Goal: Find specific page/section: Find specific page/section

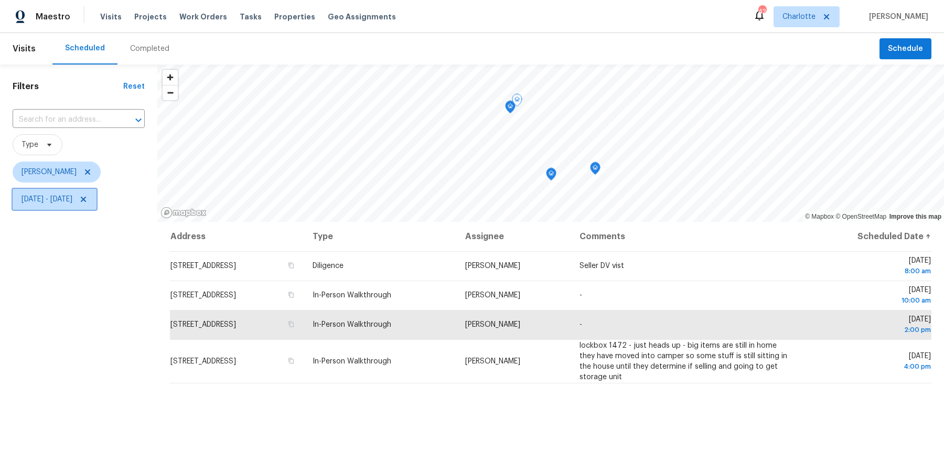
click at [32, 200] on span "Fri, Oct 03 - Fri, Oct 03" at bounding box center [47, 199] width 51 height 10
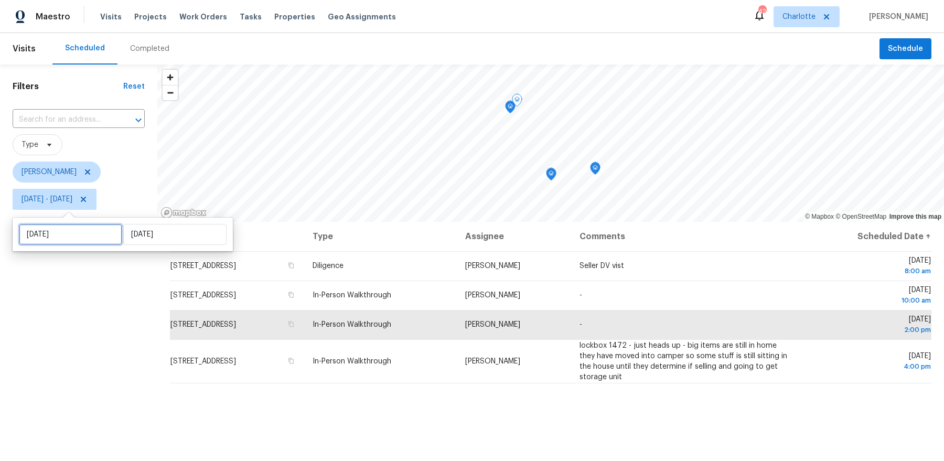
select select "9"
select select "2025"
select select "10"
select select "2025"
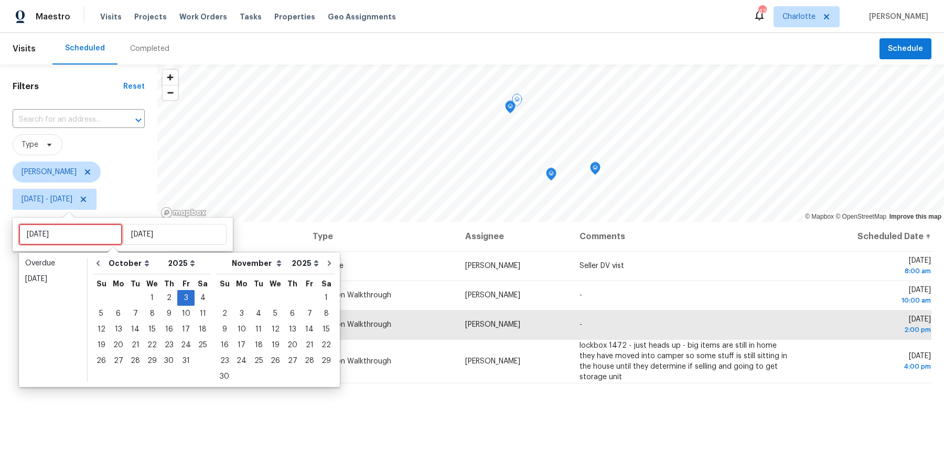
click at [51, 227] on input "Fri, Oct 03" at bounding box center [70, 234] width 103 height 21
click at [167, 293] on div "2" at bounding box center [169, 298] width 17 height 15
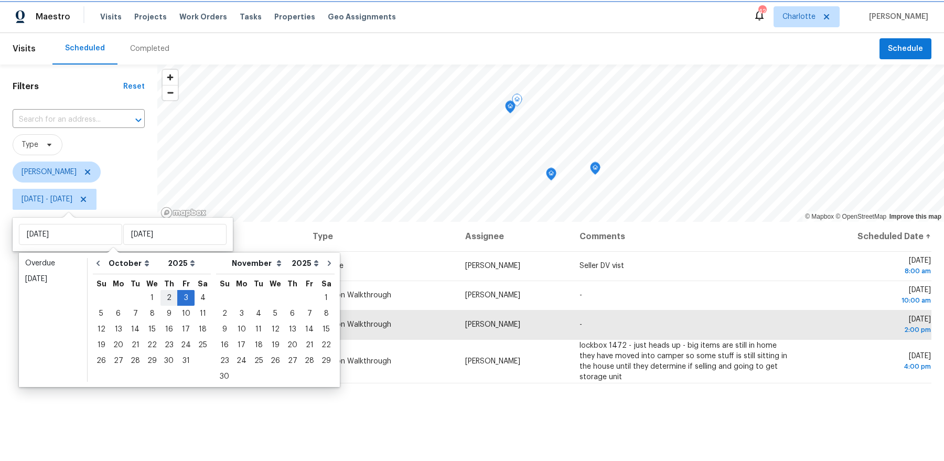
type input "Thu, Oct 02"
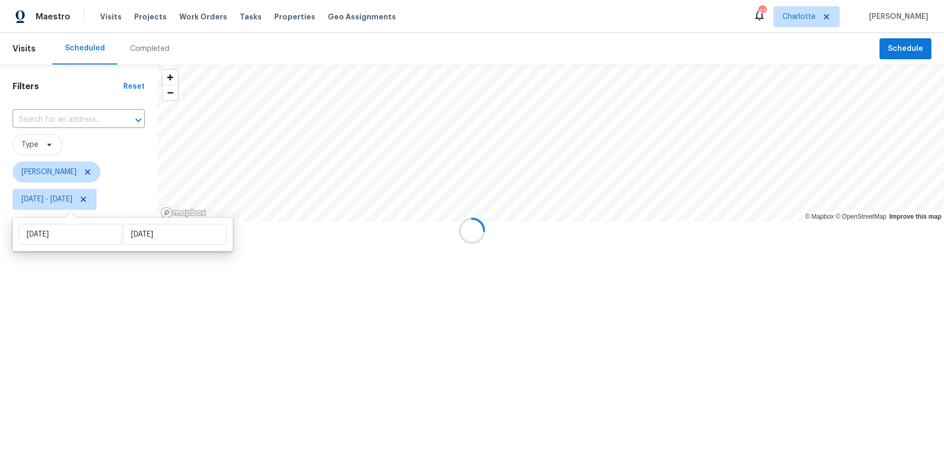
click at [167, 293] on div at bounding box center [472, 230] width 944 height 461
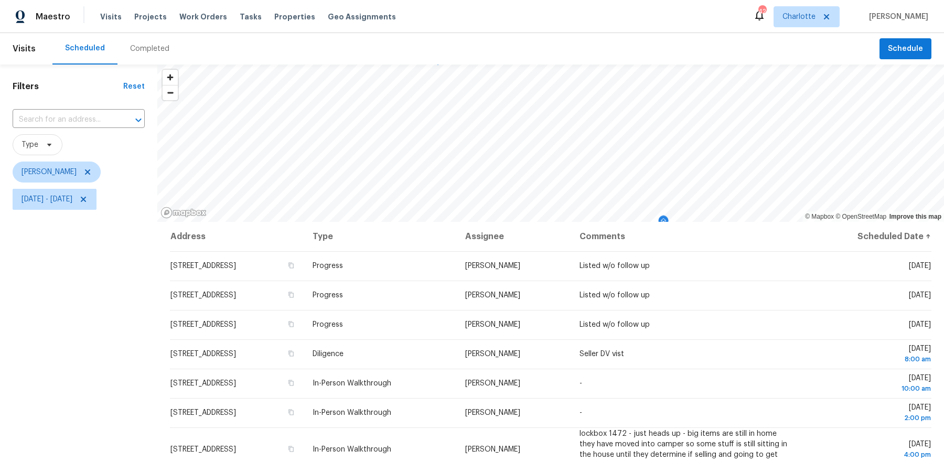
click at [72, 212] on span "Thu, Oct 02 - Fri, Oct 03" at bounding box center [79, 199] width 132 height 27
click at [72, 201] on span "Thu, Oct 02 - Fri, Oct 03" at bounding box center [47, 199] width 51 height 10
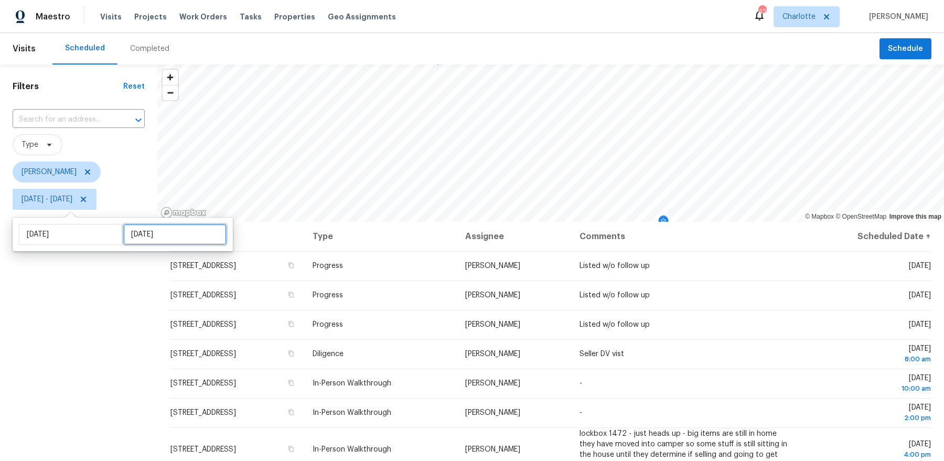
select select "9"
select select "2025"
select select "10"
select select "2025"
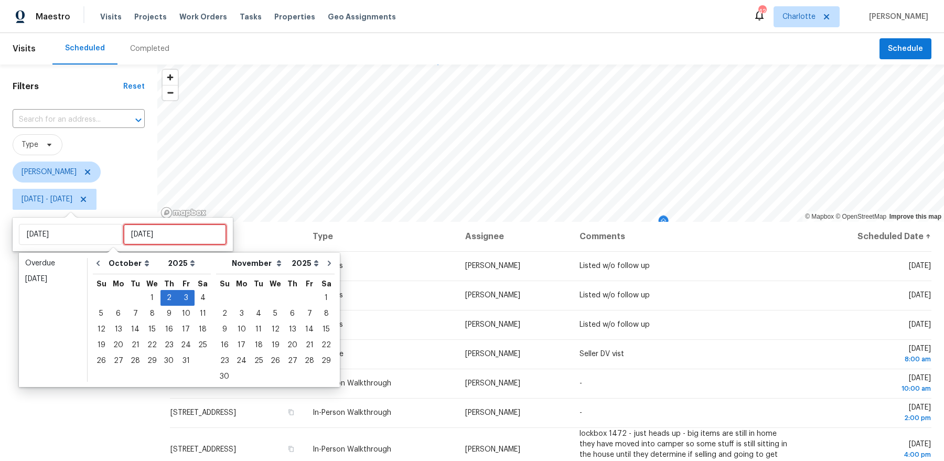
click at [144, 234] on input "Fri, Oct 03" at bounding box center [174, 234] width 103 height 21
click at [168, 295] on div "2" at bounding box center [169, 298] width 17 height 15
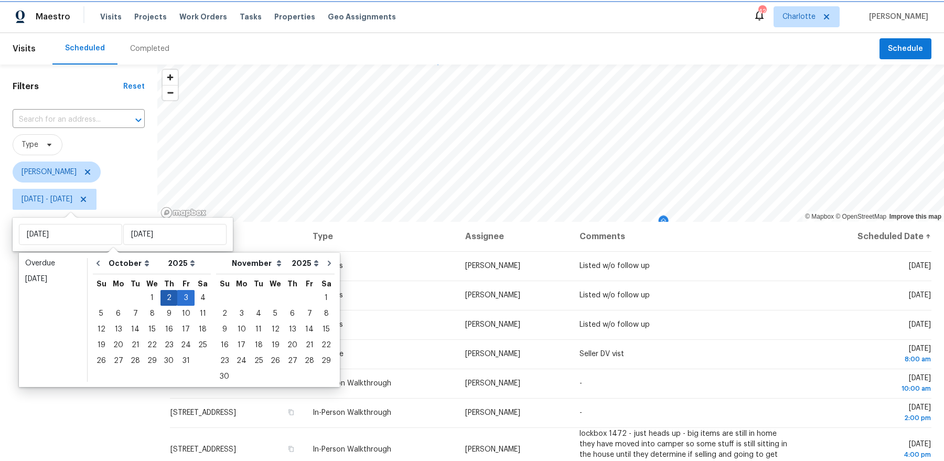
type input "Thu, Oct 02"
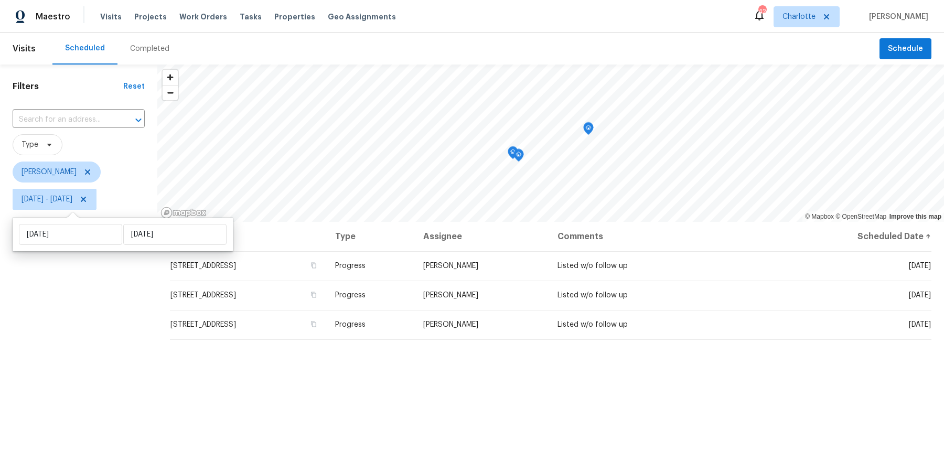
click at [91, 344] on div "Filters Reset ​ Type Dan Baquero Thu, Oct 02 - Thu, Oct 02" at bounding box center [78, 328] width 157 height 526
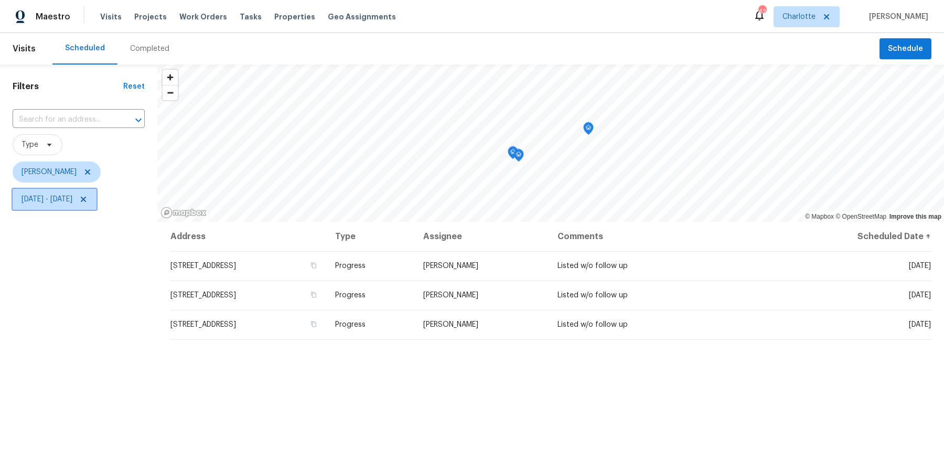
click at [72, 197] on span "Thu, Oct 02 - Thu, Oct 02" at bounding box center [47, 199] width 51 height 10
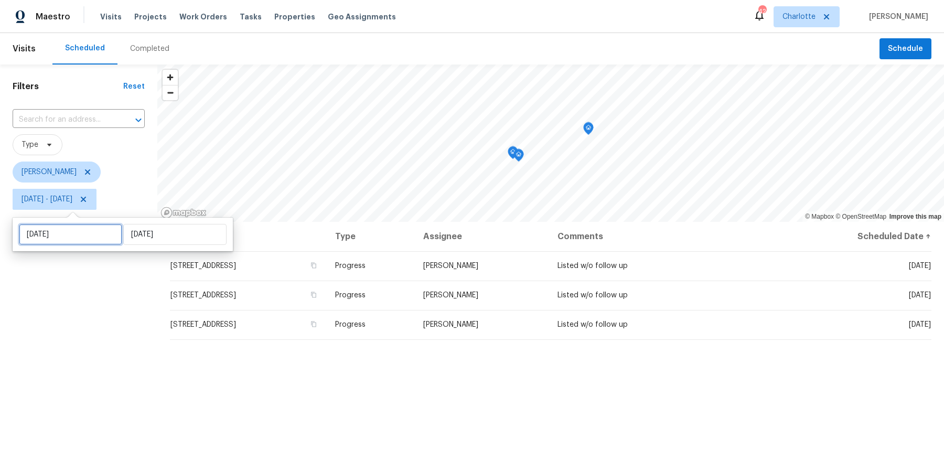
select select "9"
select select "2025"
select select "10"
select select "2025"
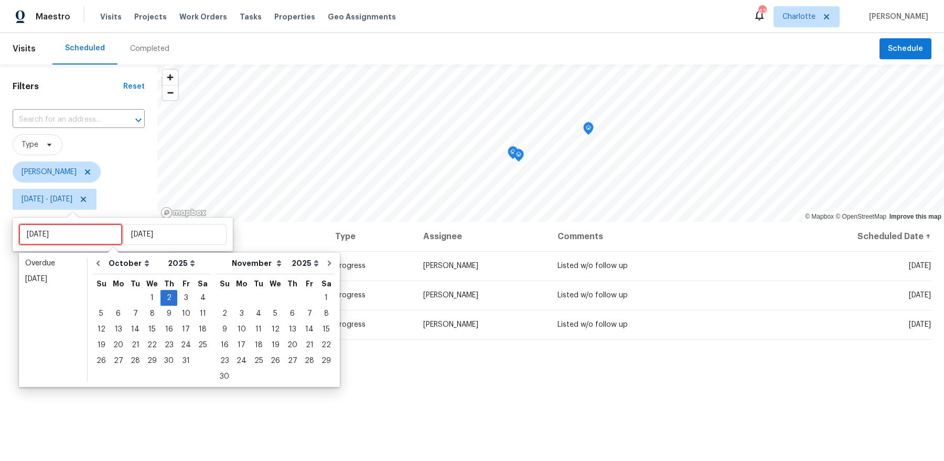
click at [76, 229] on input "Thu, Oct 02" at bounding box center [70, 234] width 103 height 21
type input "Tue, Oct 07"
type input "Thu, Oct 02"
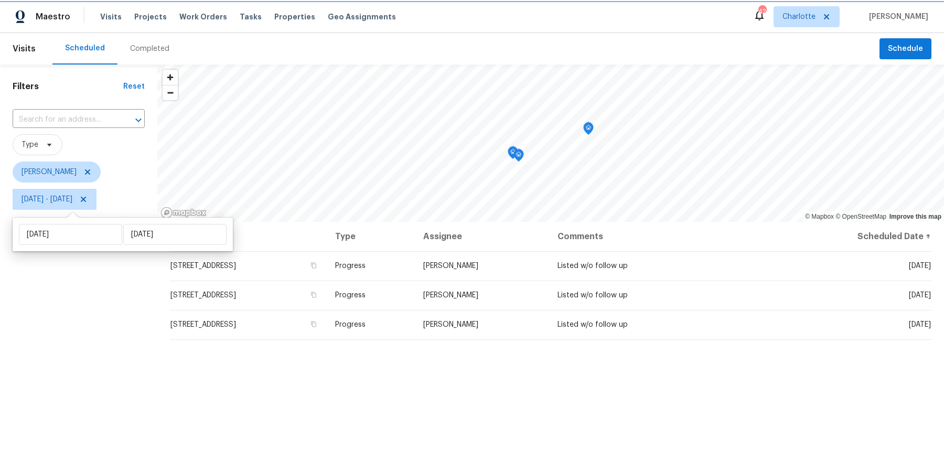
click at [86, 197] on icon at bounding box center [83, 199] width 5 height 5
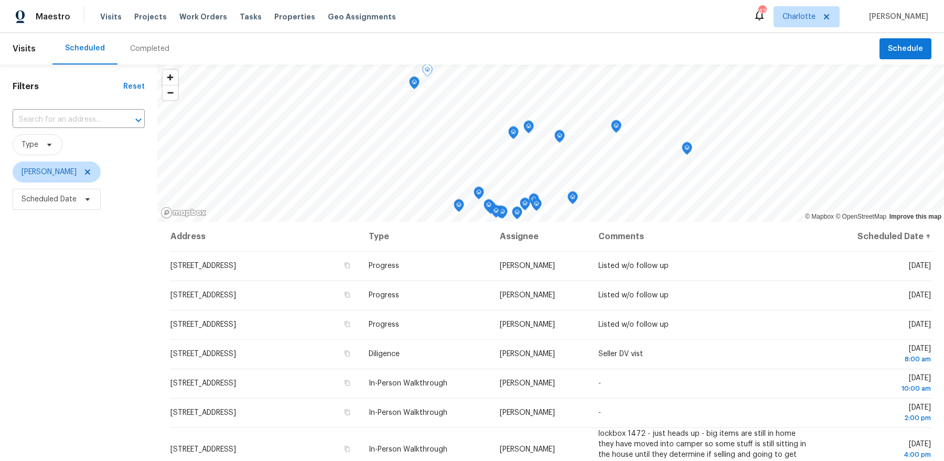
click at [119, 349] on div "Filters Reset ​ Type Dan Baquero Scheduled Date" at bounding box center [78, 328] width 157 height 526
click at [614, 128] on icon "Map marker" at bounding box center [616, 127] width 9 height 12
click at [63, 196] on span "Scheduled Date" at bounding box center [49, 199] width 55 height 10
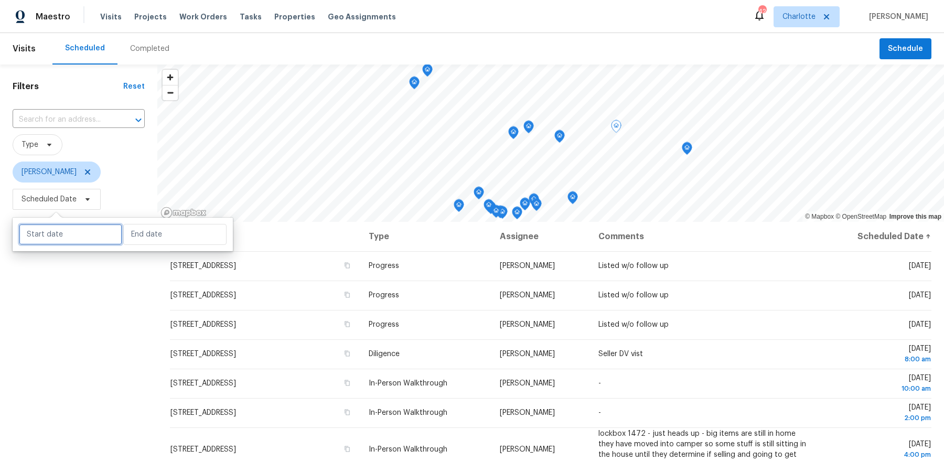
select select "9"
select select "2025"
select select "10"
select select "2025"
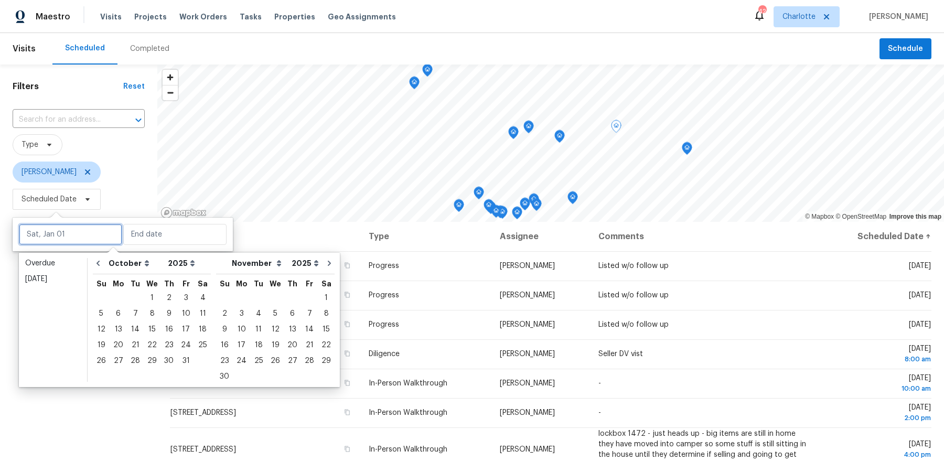
click at [63, 232] on input "text" at bounding box center [70, 234] width 103 height 21
click at [116, 317] on div "6" at bounding box center [118, 313] width 17 height 15
type input "Mon, Oct 06"
click at [116, 317] on div "6" at bounding box center [118, 313] width 17 height 15
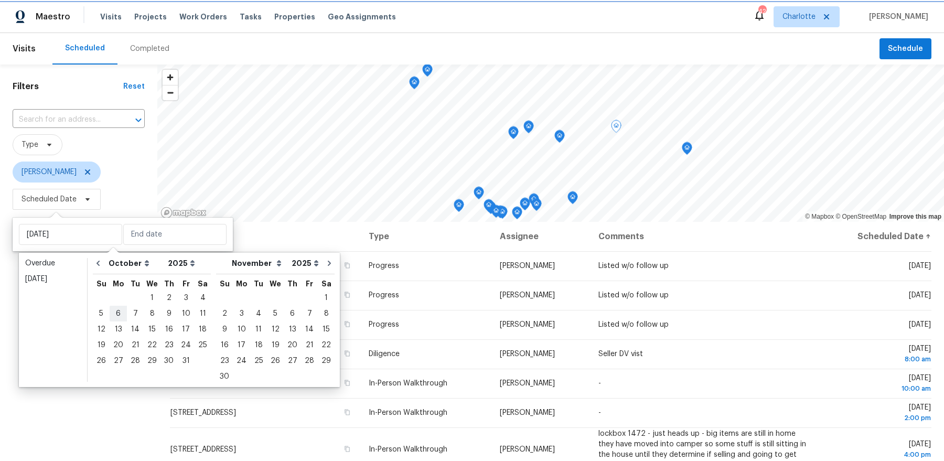
type input "Mon, Oct 06"
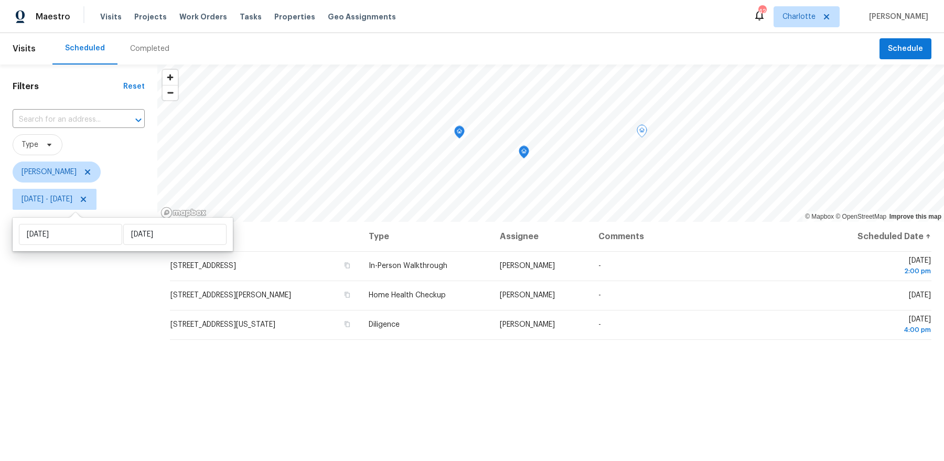
click at [100, 319] on div "Filters Reset ​ Type Dan Baquero Mon, Oct 06 - Mon, Oct 06" at bounding box center [78, 328] width 157 height 526
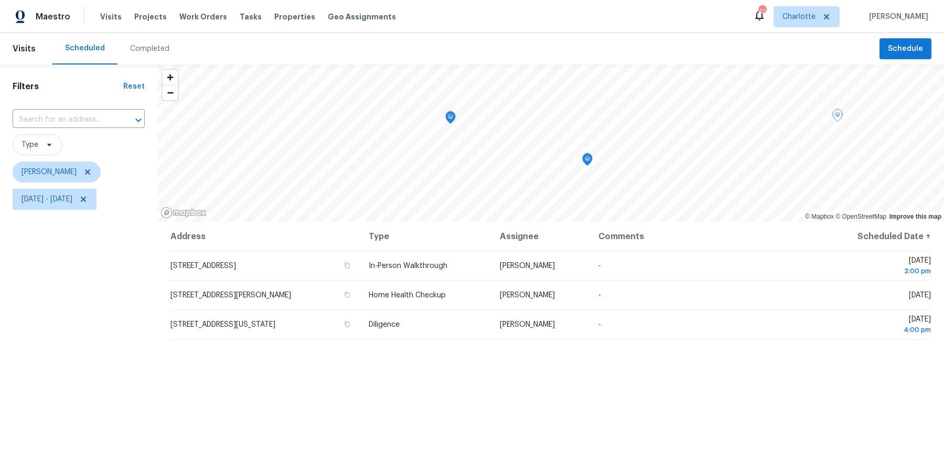
click at [588, 163] on icon "Map marker" at bounding box center [587, 160] width 9 height 12
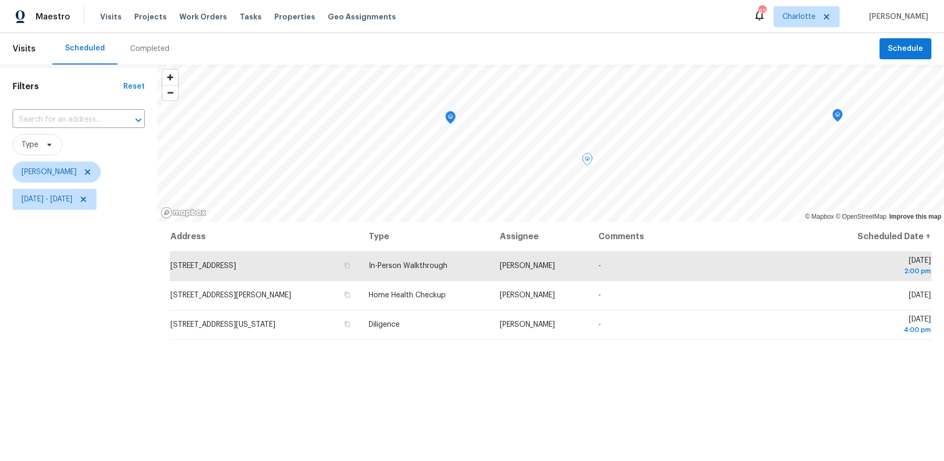
click at [448, 118] on icon "Map marker" at bounding box center [450, 118] width 9 height 12
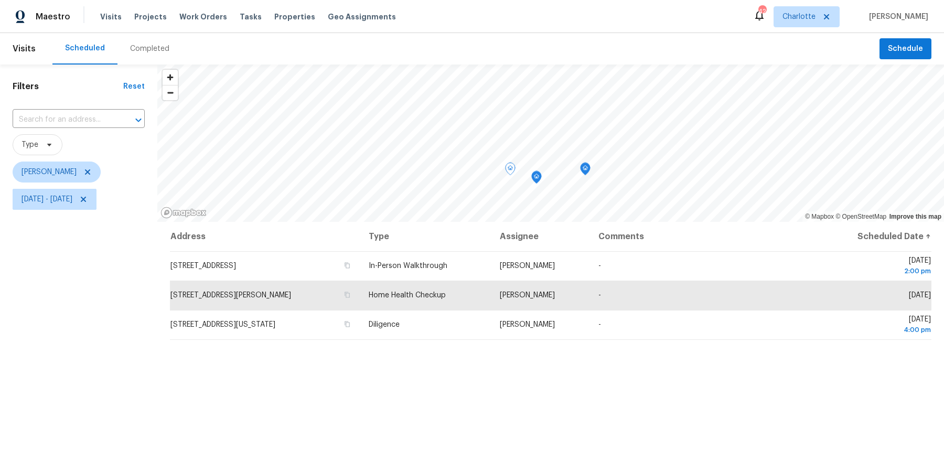
click at [587, 173] on icon "Map marker" at bounding box center [585, 169] width 9 height 12
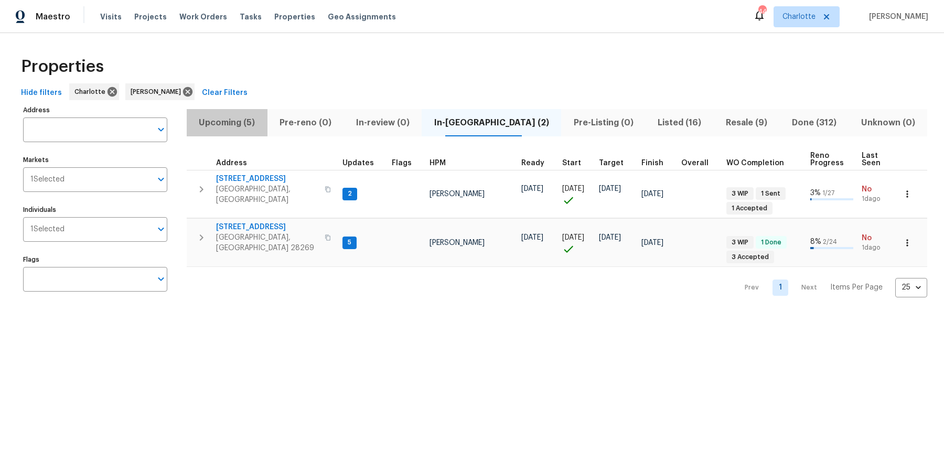
click at [245, 128] on span "Upcoming (5)" at bounding box center [227, 122] width 68 height 15
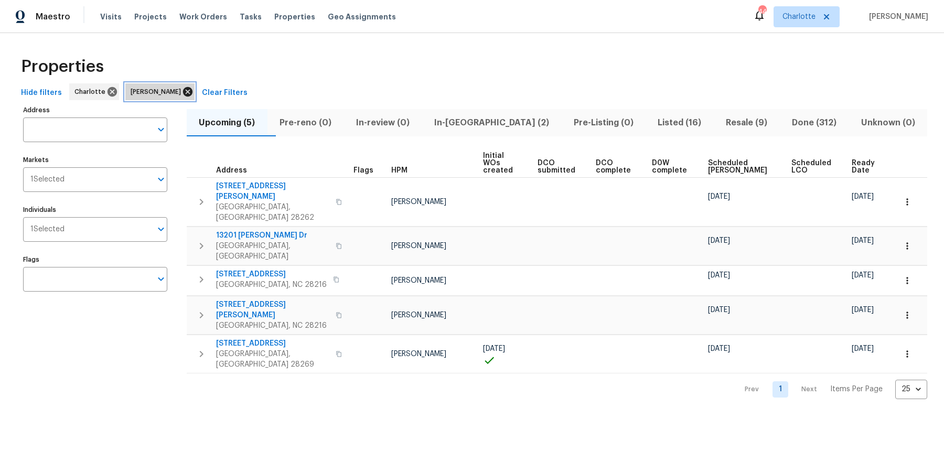
click at [183, 90] on icon at bounding box center [187, 91] width 9 height 9
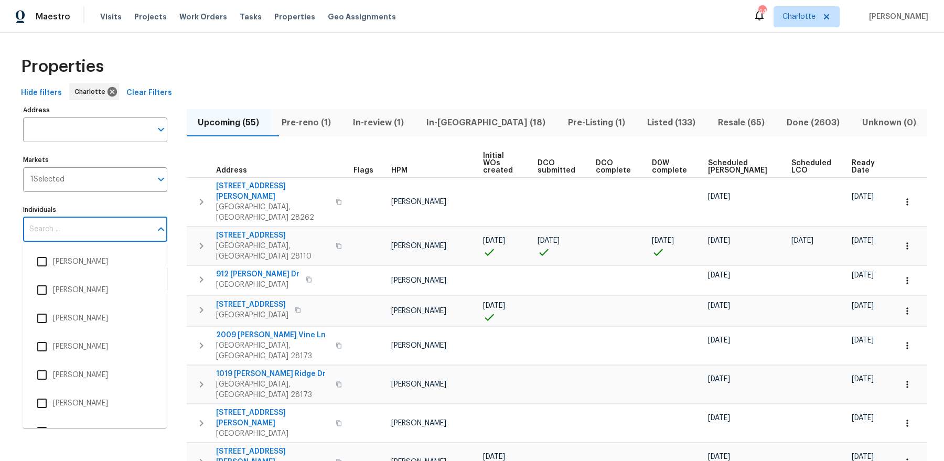
click at [84, 232] on input "Individuals" at bounding box center [87, 229] width 129 height 25
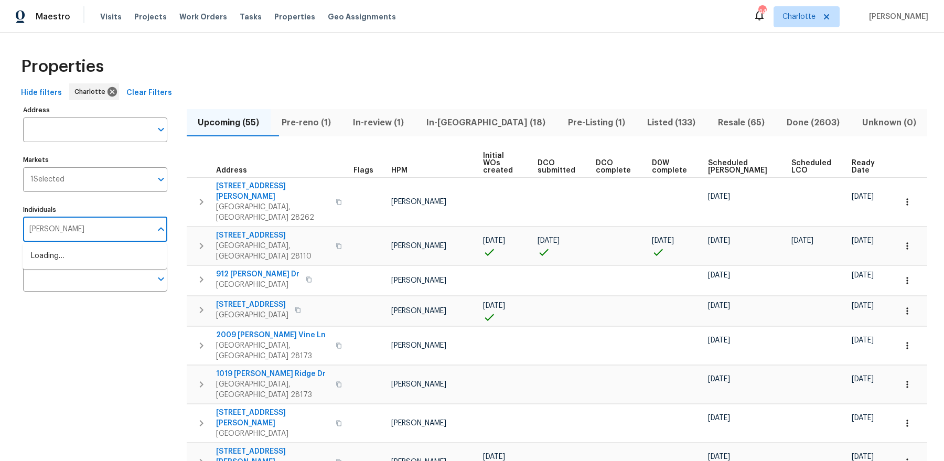
type input "chip hunter"
click at [67, 262] on li "[PERSON_NAME]" at bounding box center [95, 262] width 128 height 22
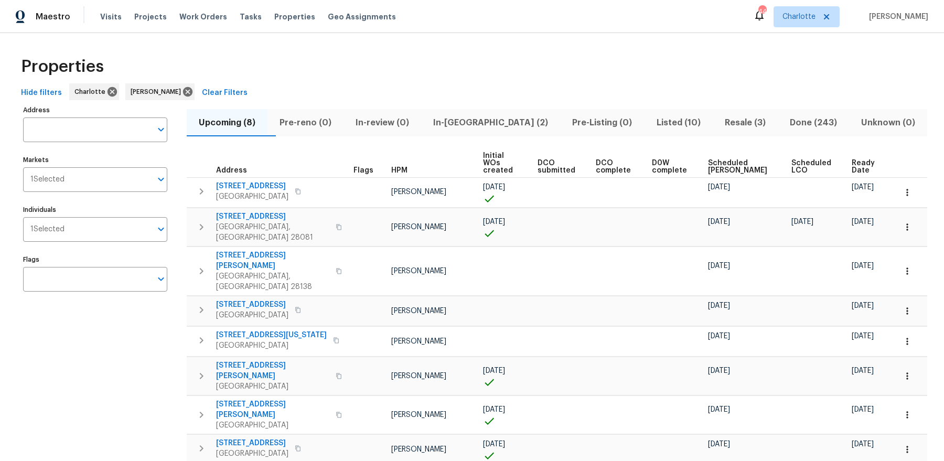
click at [859, 160] on span "Ready Date" at bounding box center [865, 167] width 26 height 15
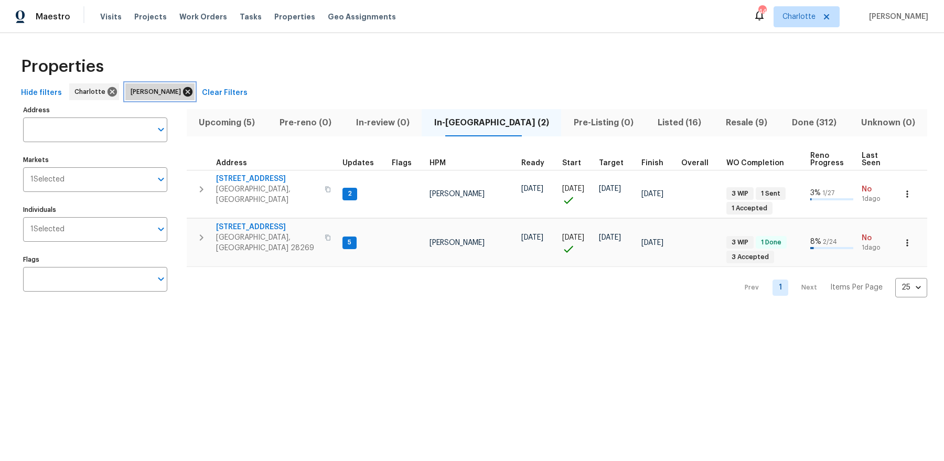
click at [182, 91] on icon at bounding box center [188, 92] width 12 height 12
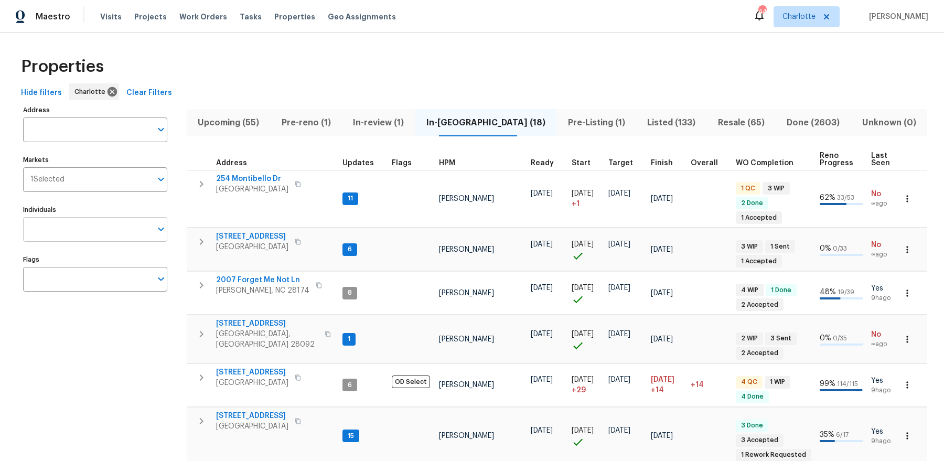
click at [84, 224] on input "Individuals" at bounding box center [87, 229] width 129 height 25
type input "ryan carder"
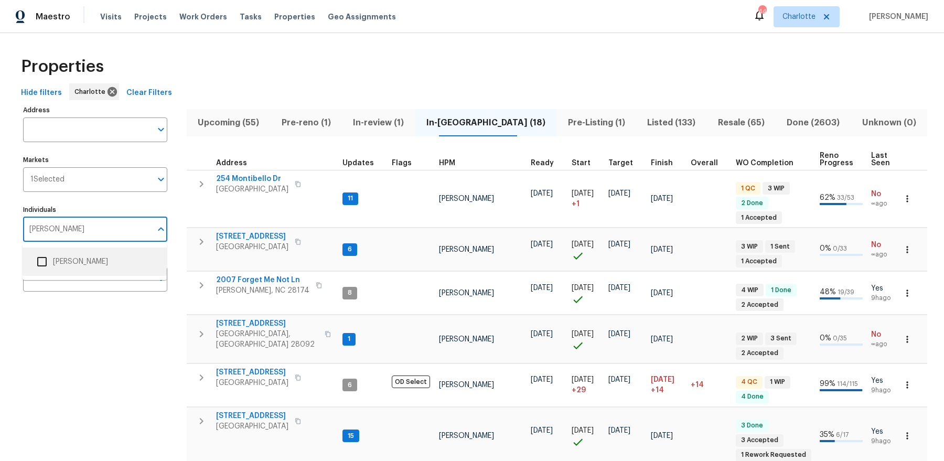
click at [50, 258] on input "checkbox" at bounding box center [42, 262] width 22 height 22
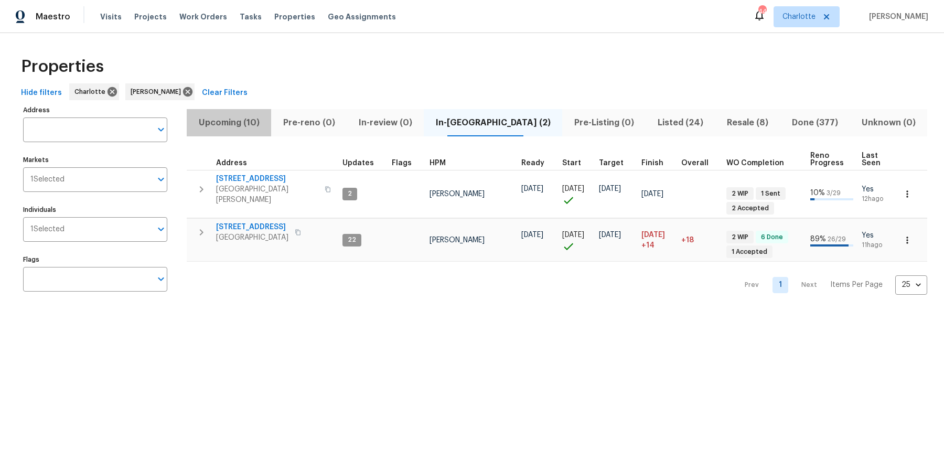
click at [228, 109] on button "Upcoming (10)" at bounding box center [229, 122] width 84 height 27
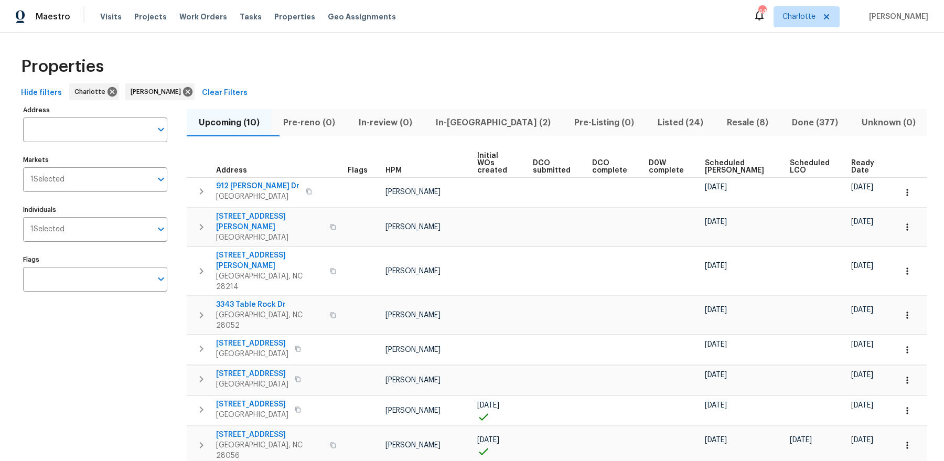
click at [859, 160] on span "Ready Date" at bounding box center [865, 167] width 27 height 15
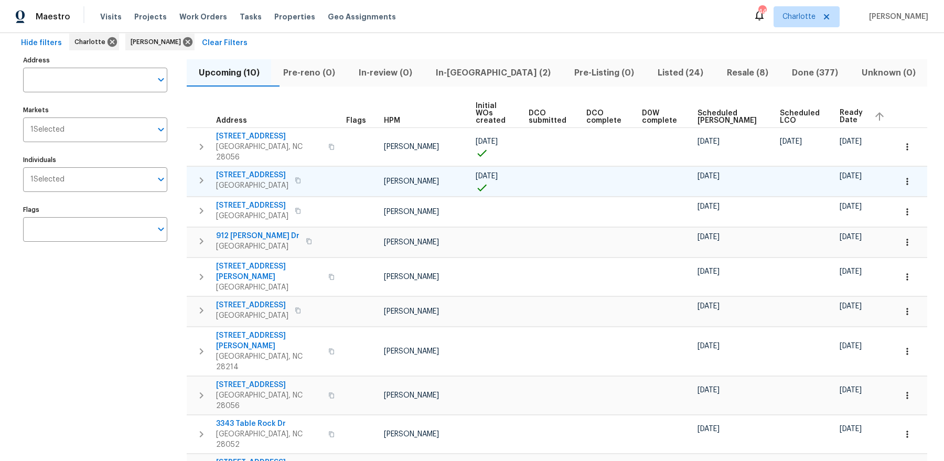
scroll to position [52, 0]
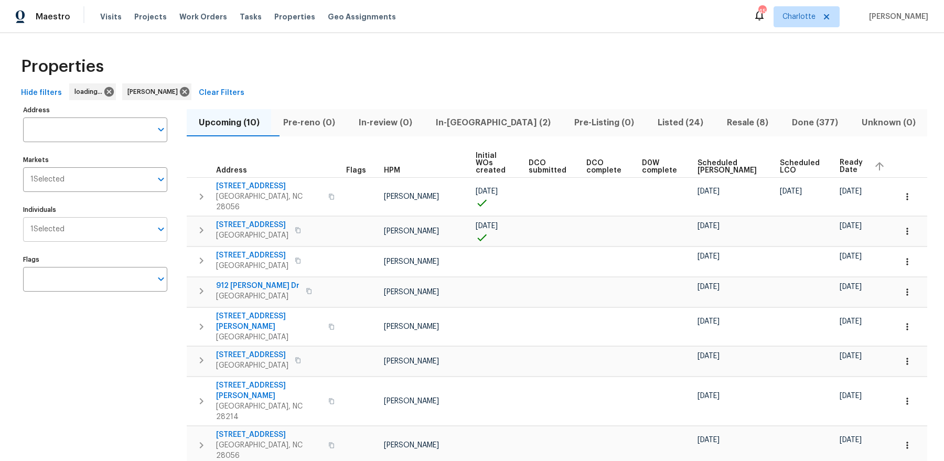
click at [89, 231] on input "Individuals" at bounding box center [108, 229] width 87 height 25
click at [93, 238] on input "Individuals" at bounding box center [108, 229] width 87 height 25
click at [122, 229] on input "[PERSON_NAME]" at bounding box center [90, 229] width 121 height 25
type input "[PERSON_NAME]"
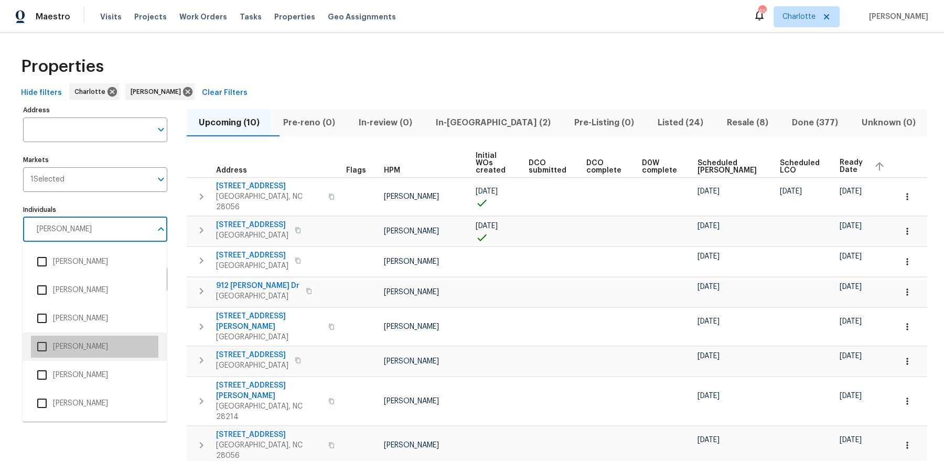
click at [69, 346] on li "[PERSON_NAME]" at bounding box center [95, 347] width 128 height 22
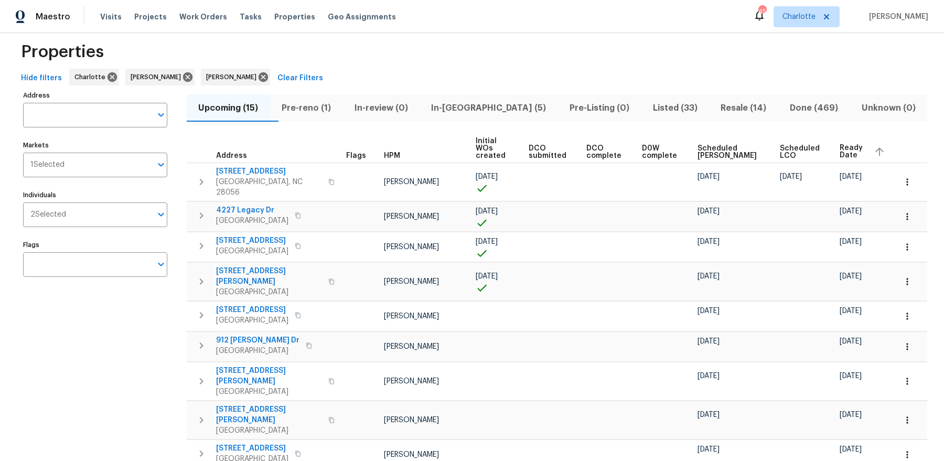
scroll to position [8, 0]
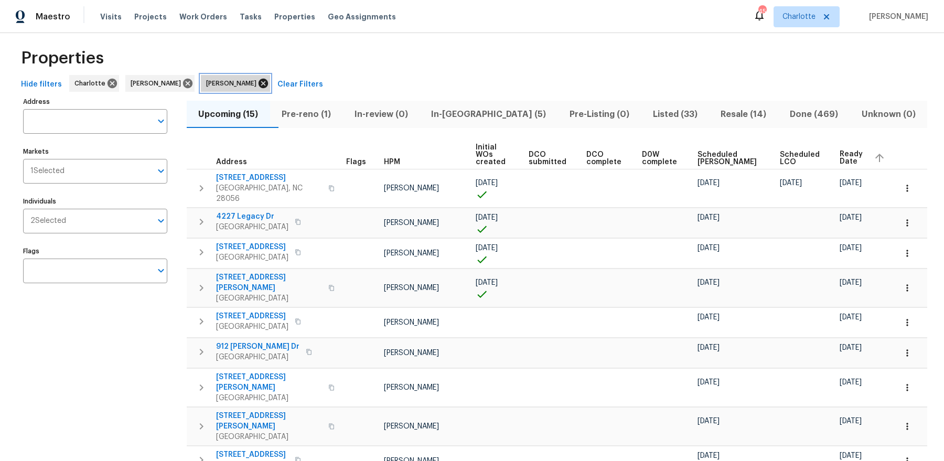
click at [259, 81] on icon at bounding box center [263, 83] width 9 height 9
